Goal: Navigation & Orientation: Find specific page/section

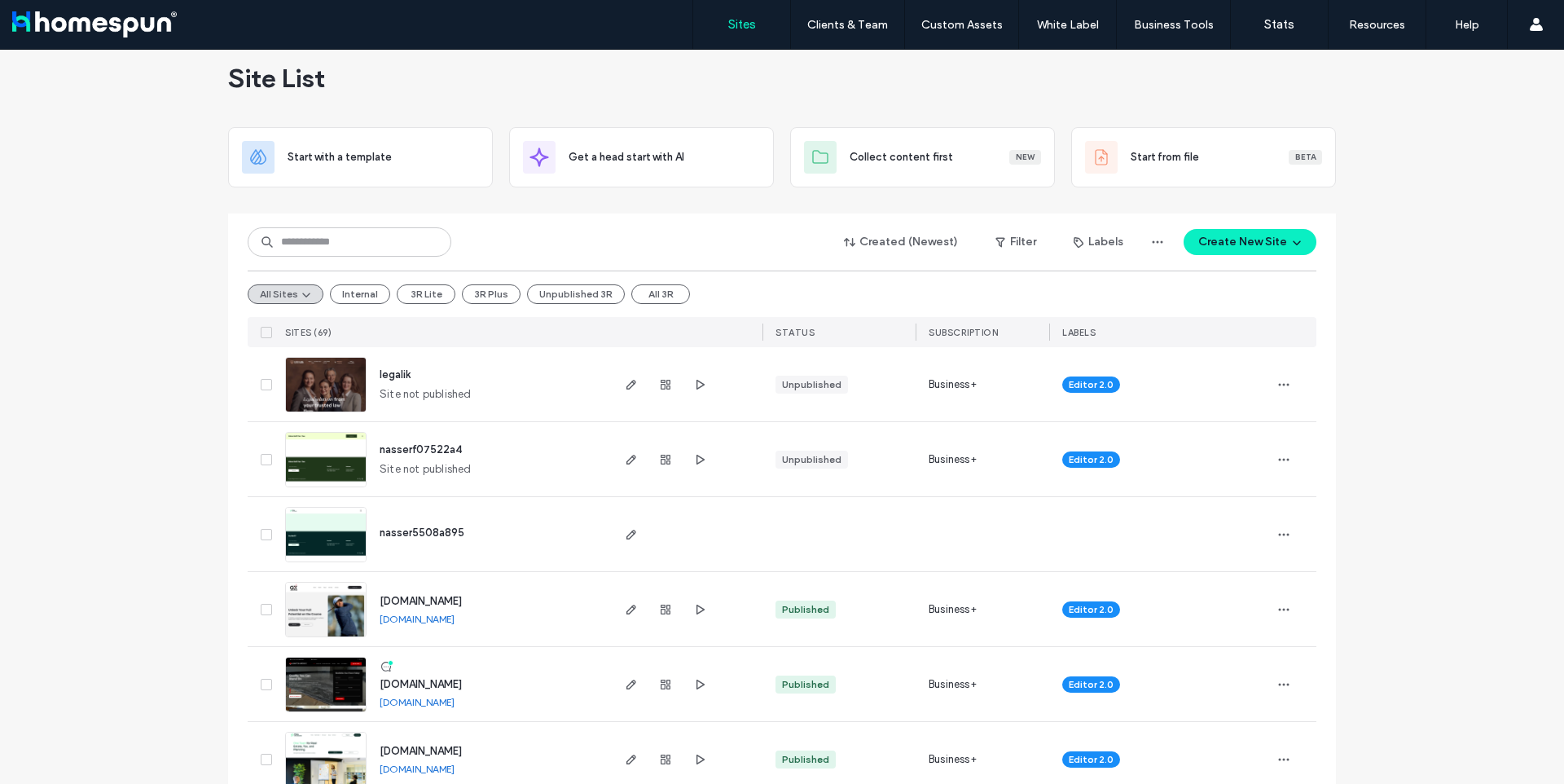
scroll to position [114, 0]
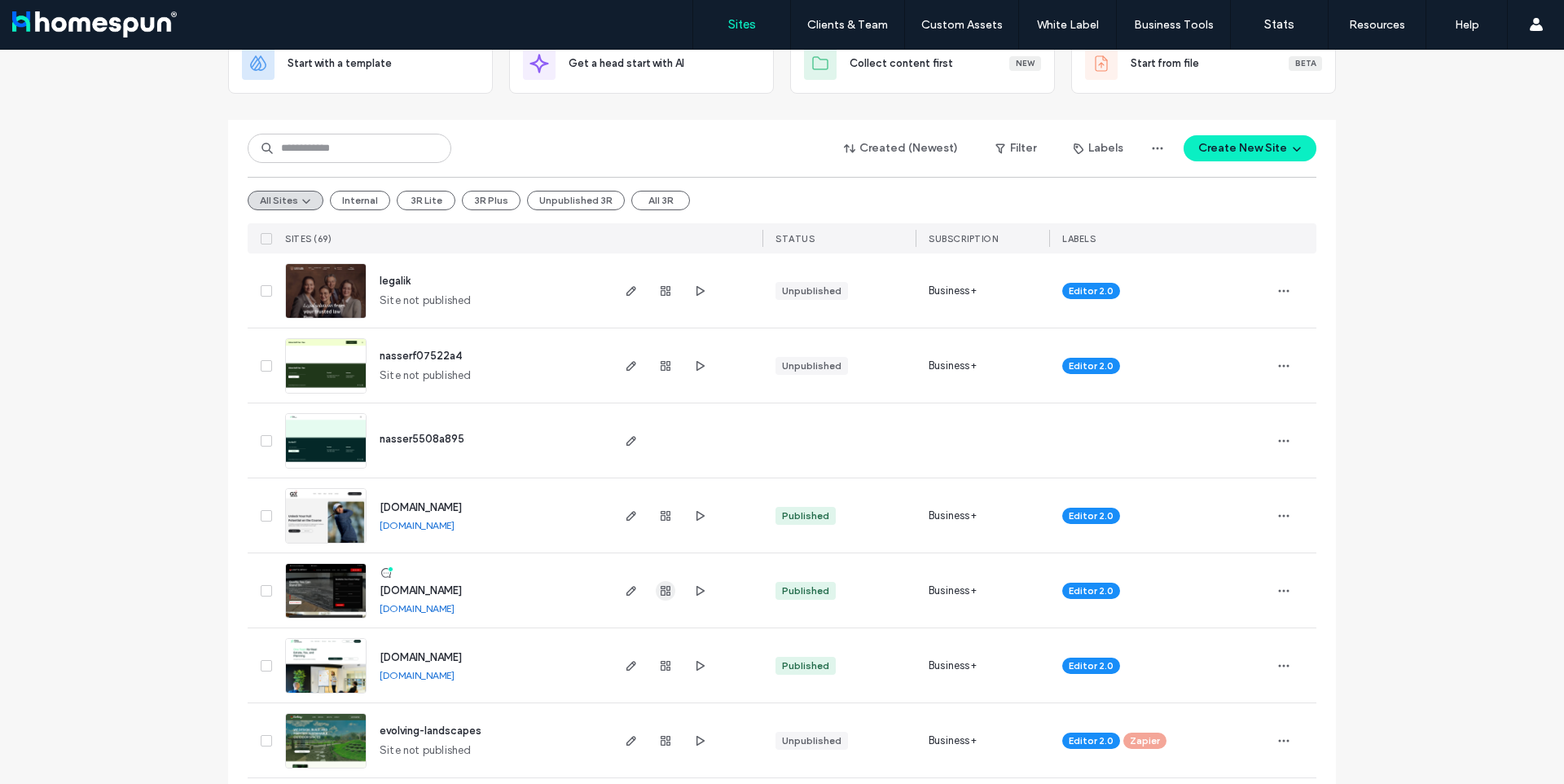
click at [663, 589] on icon "button" at bounding box center [665, 591] width 13 height 13
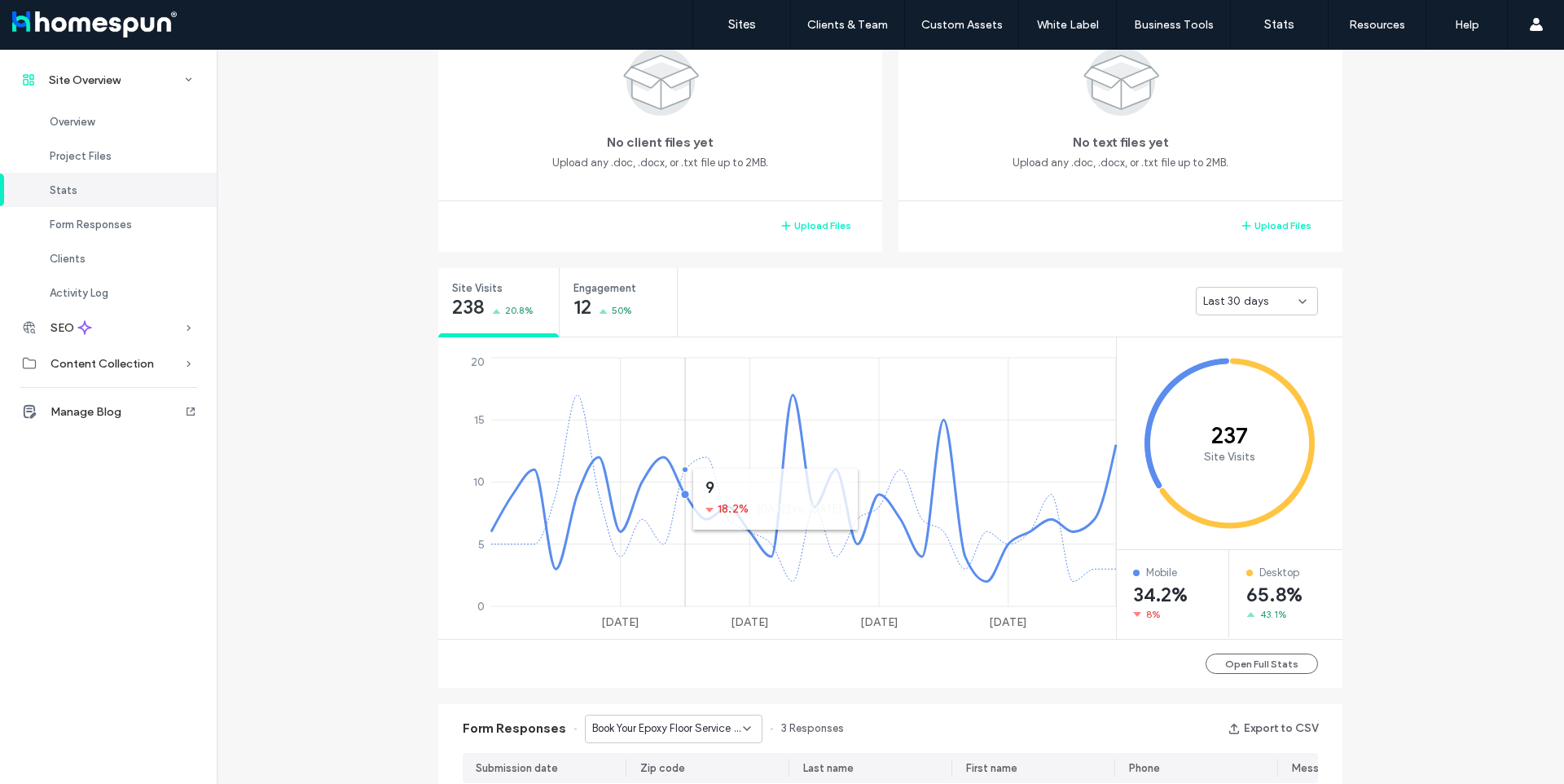
scroll to position [683, 0]
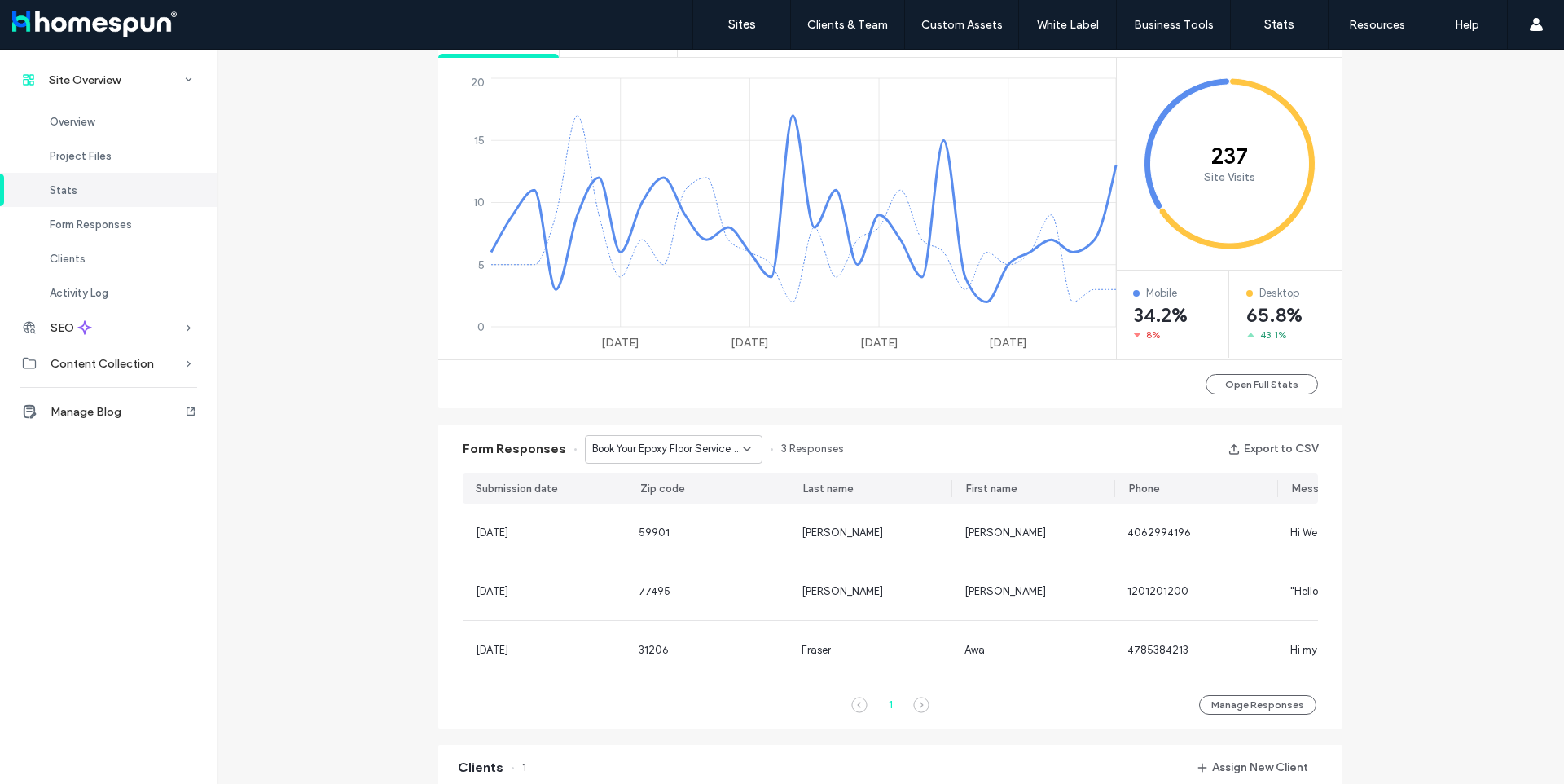
click at [647, 455] on span "Book Your Epoxy Floor Service Now - Let's Connect page" at bounding box center [667, 449] width 151 height 16
click at [646, 502] on span "Book Your Epoxy Floor Service Now - Location page" at bounding box center [663, 506] width 157 height 16
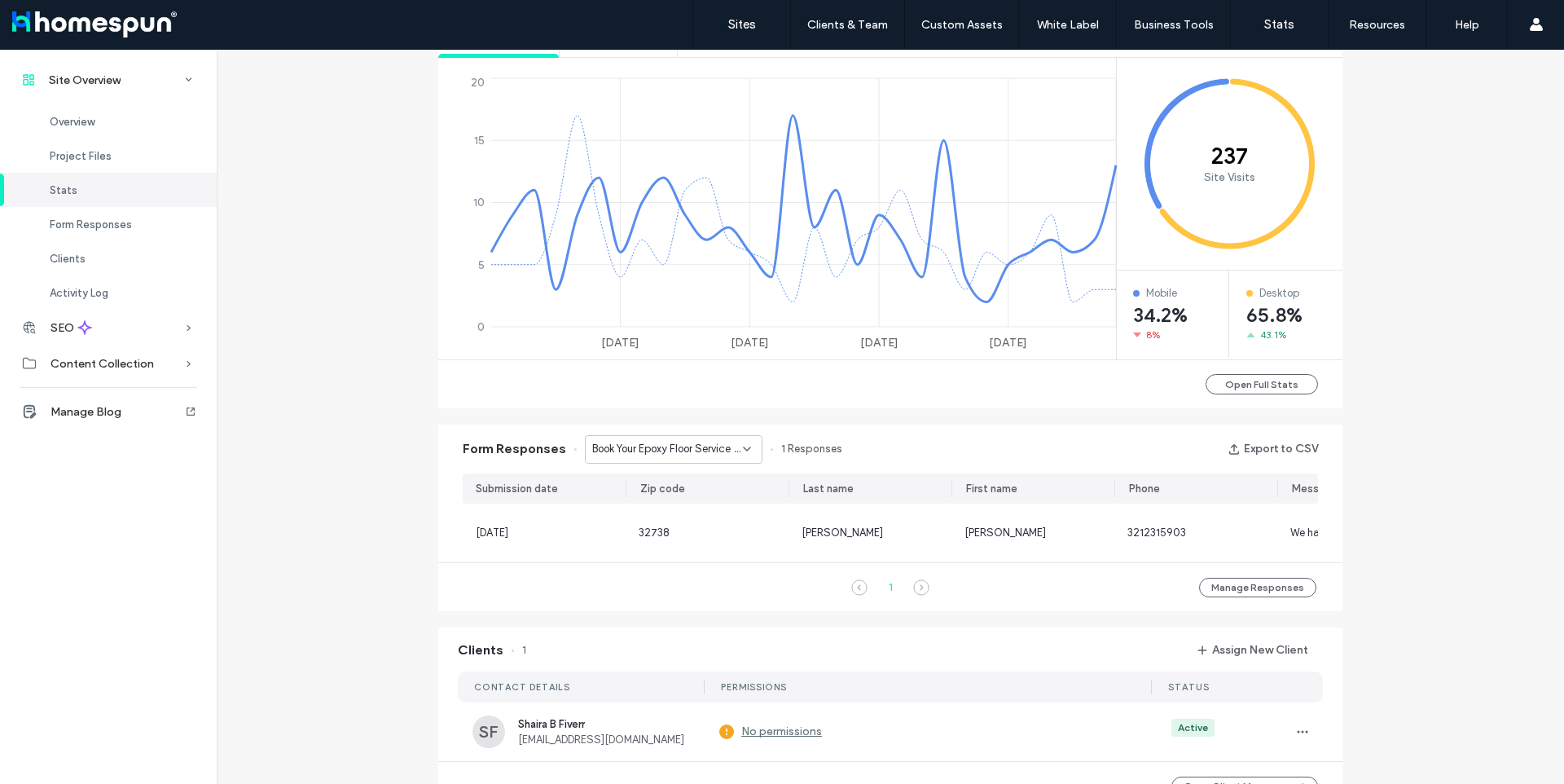
click at [658, 448] on span "Book Your Epoxy Floor Service Now - Location page" at bounding box center [667, 449] width 151 height 16
drag, startPoint x: 653, startPoint y: 537, endPoint x: 668, endPoint y: 486, distance: 53.2
click at [654, 537] on span "Revitalize Your Floors [DATE]! - Home page" at bounding box center [663, 534] width 157 height 16
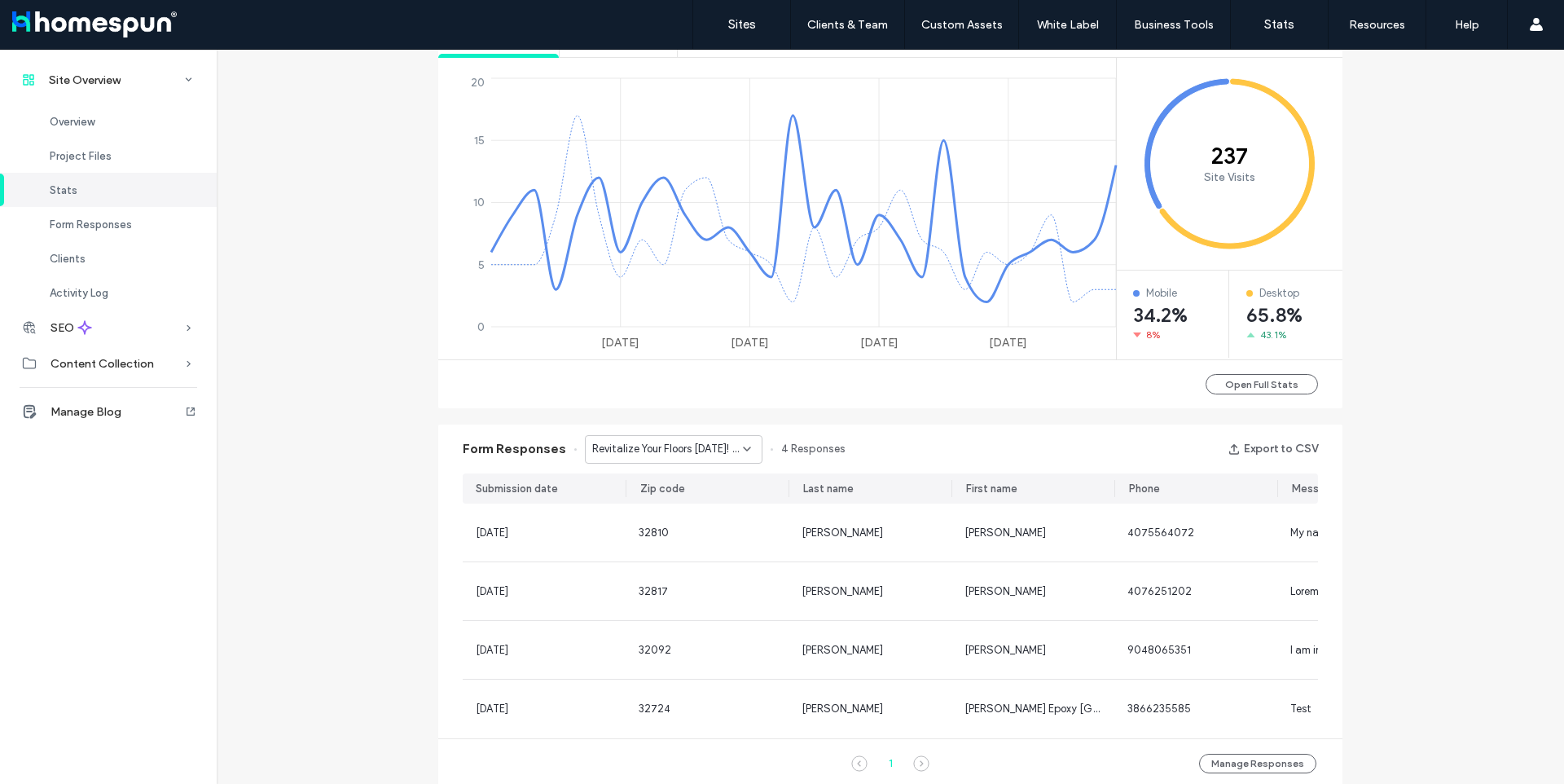
click at [677, 445] on span "Revitalize Your Floors [DATE]! - Home page" at bounding box center [667, 449] width 151 height 16
click at [674, 566] on span "Get in Touch for Top Epoxy Flooring Solutions - Home page" at bounding box center [663, 563] width 157 height 16
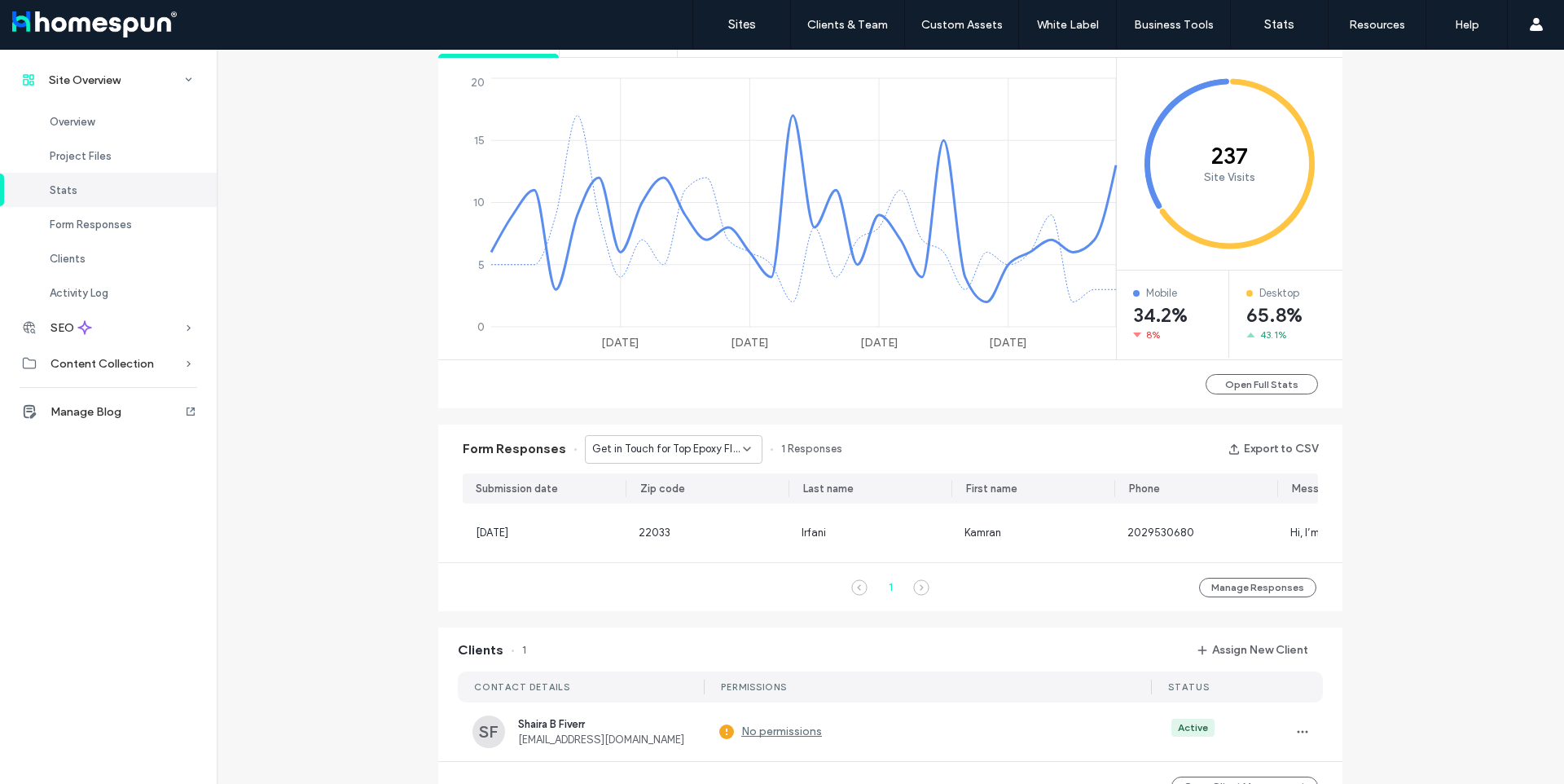
scroll to position [373, 0]
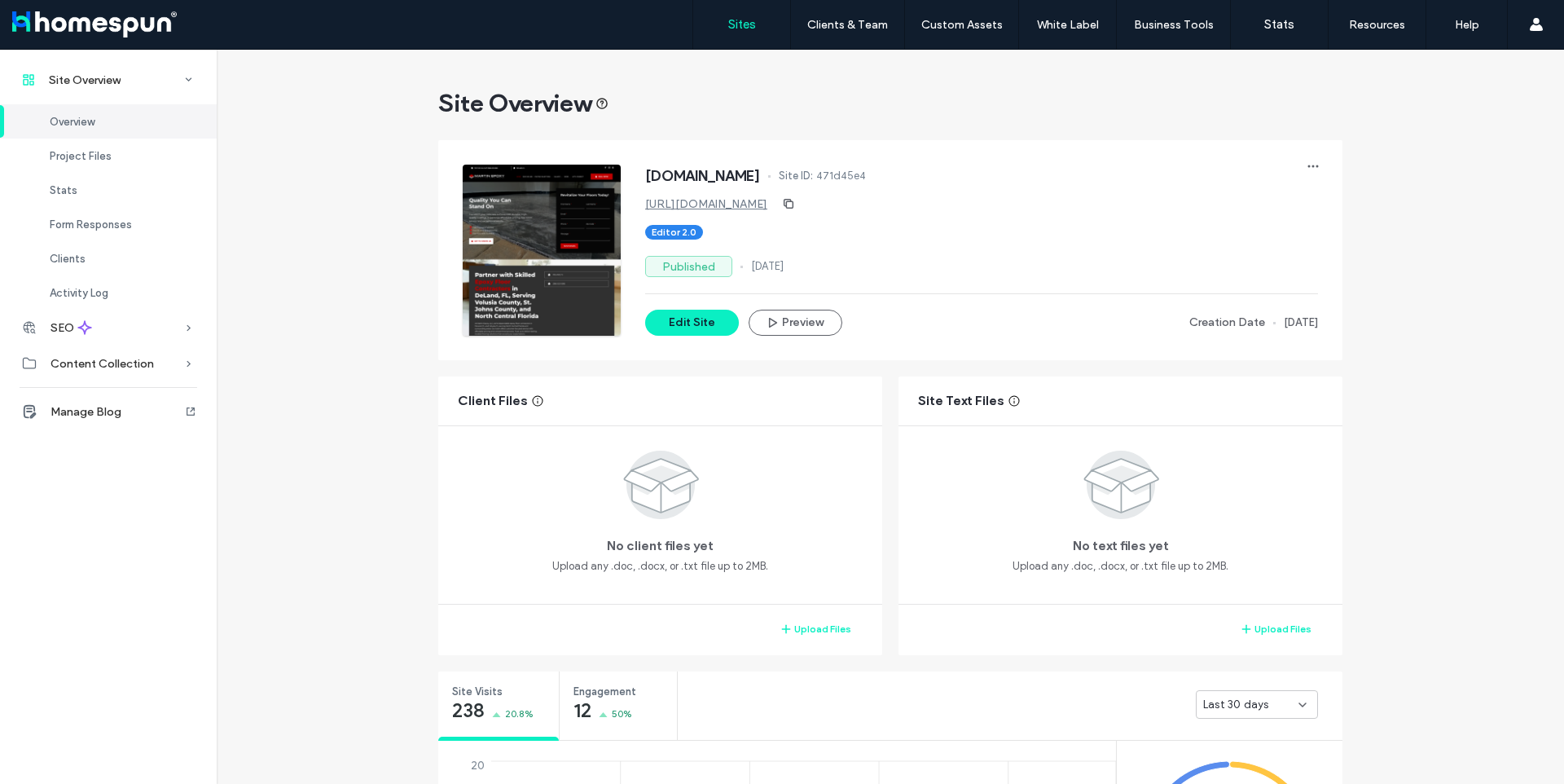
click at [748, 32] on link "Sites" at bounding box center [742, 24] width 97 height 49
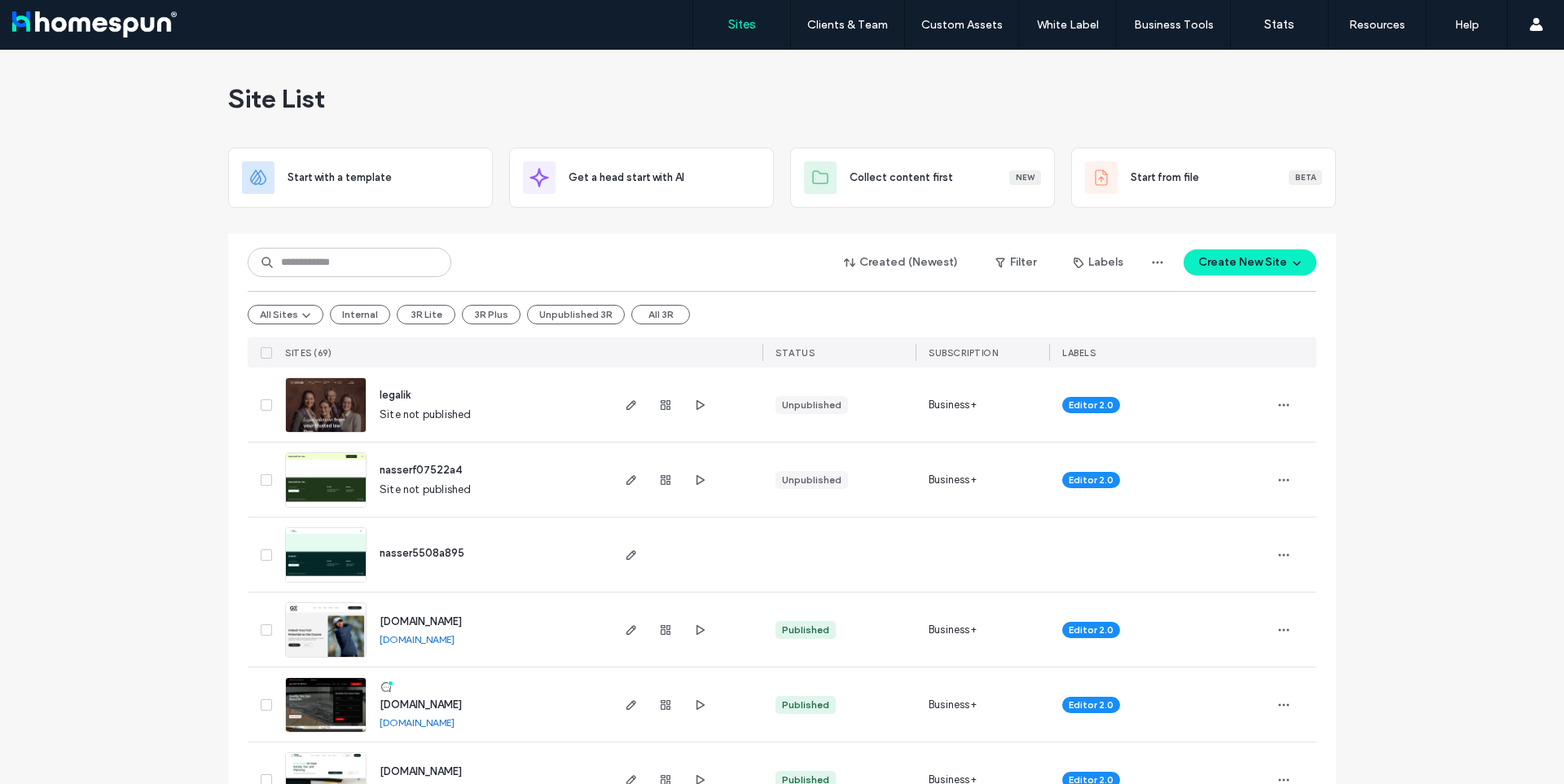
drag, startPoint x: 1491, startPoint y: 241, endPoint x: 1474, endPoint y: 261, distance: 26.2
